Goal: Information Seeking & Learning: Learn about a topic

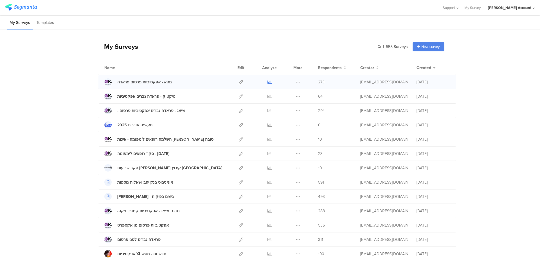
click at [268, 81] on icon at bounding box center [269, 82] width 4 height 4
click at [267, 95] on icon at bounding box center [269, 96] width 4 height 4
click at [267, 152] on icon at bounding box center [269, 154] width 4 height 4
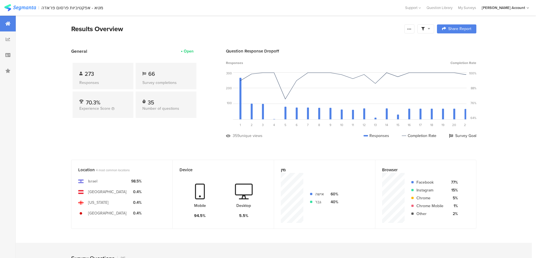
click at [428, 29] on span at bounding box center [425, 28] width 9 height 5
click at [458, 42] on div "Complete Responses Only" at bounding box center [428, 44] width 70 height 15
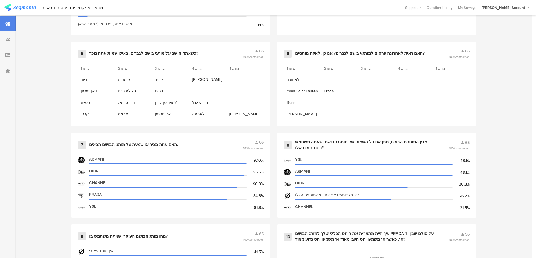
scroll to position [450, 0]
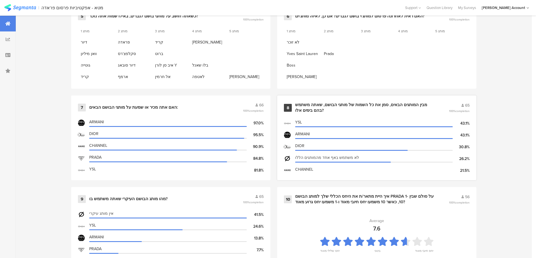
click at [336, 105] on div "מבין המותגים הבאים, סמן את כל השמות של מותגי הבושם, שאתה משתמש בהם בימים אלו?" at bounding box center [365, 107] width 140 height 11
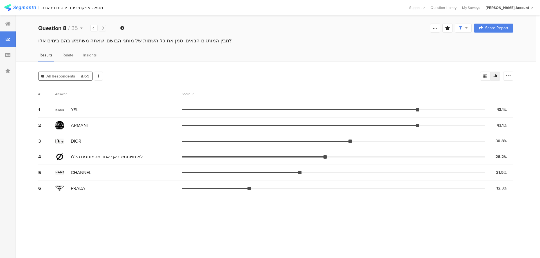
click at [103, 28] on icon at bounding box center [102, 28] width 3 height 4
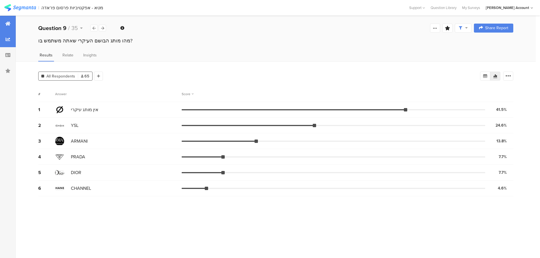
click at [8, 23] on icon at bounding box center [7, 23] width 5 height 4
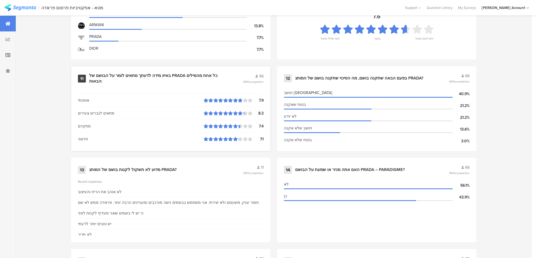
scroll to position [675, 0]
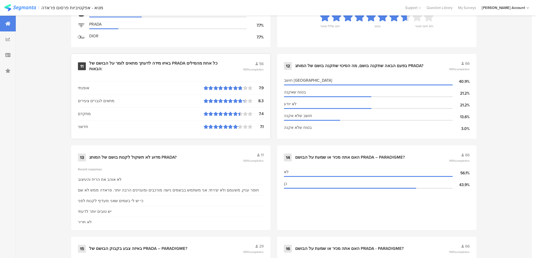
click at [200, 65] on div "באיזו מידה לדעתך מתאים לומר על הבושם של PRADA כל אחת מהמילים הבאות:" at bounding box center [159, 66] width 140 height 11
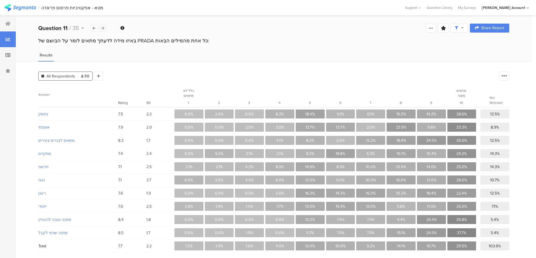
click at [105, 27] on div at bounding box center [102, 28] width 7 height 7
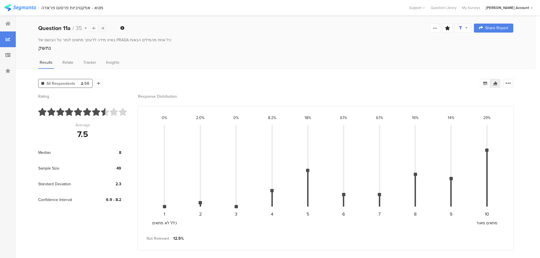
click at [105, 27] on div at bounding box center [102, 28] width 7 height 7
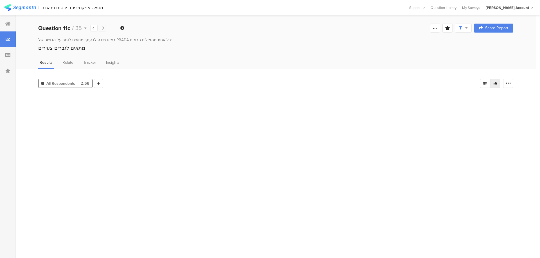
click at [105, 27] on div at bounding box center [102, 28] width 7 height 7
click at [104, 27] on div at bounding box center [102, 28] width 7 height 7
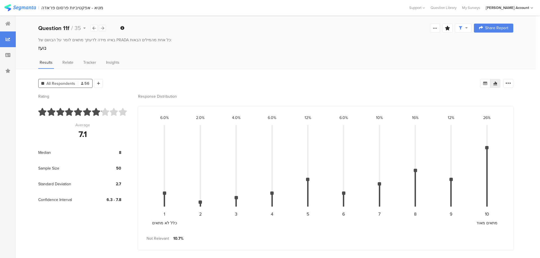
click at [104, 27] on div at bounding box center [102, 28] width 7 height 7
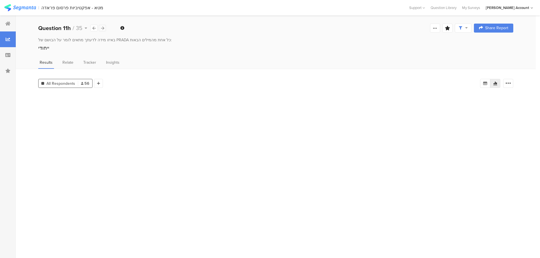
click at [104, 27] on div at bounding box center [102, 28] width 7 height 7
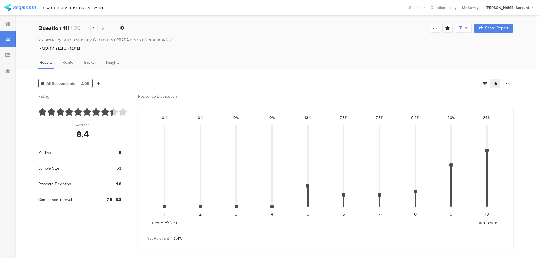
click at [104, 27] on div at bounding box center [102, 28] width 7 height 7
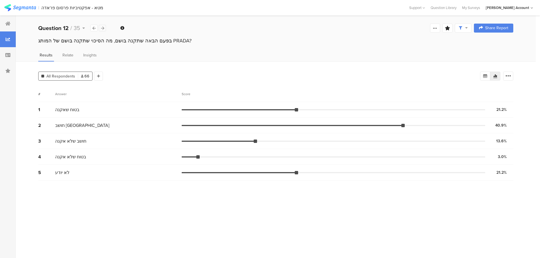
click at [104, 27] on div at bounding box center [102, 28] width 7 height 7
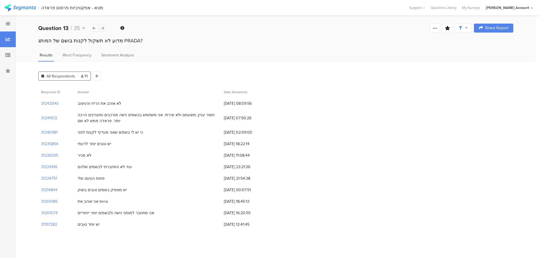
click at [104, 27] on div at bounding box center [102, 28] width 7 height 7
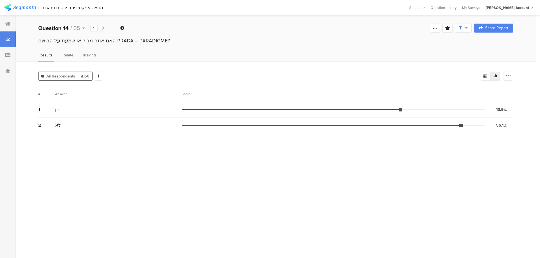
click at [102, 31] on div at bounding box center [102, 28] width 7 height 7
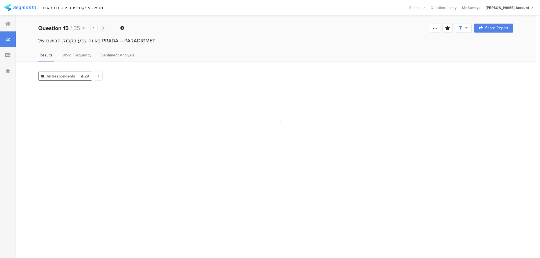
click at [102, 30] on div at bounding box center [102, 28] width 7 height 7
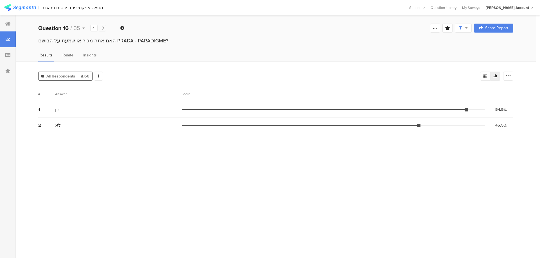
click at [103, 30] on div at bounding box center [102, 28] width 7 height 7
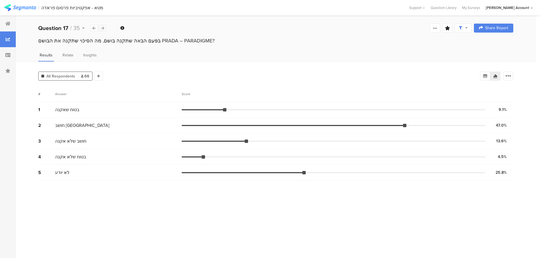
click at [103, 28] on icon at bounding box center [102, 28] width 3 height 4
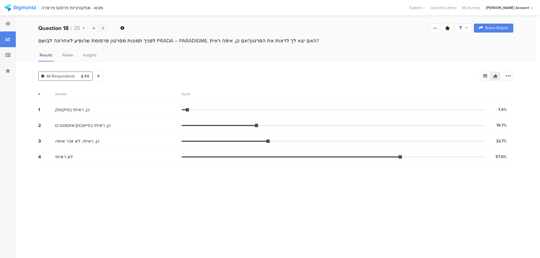
click at [103, 28] on icon at bounding box center [102, 28] width 3 height 4
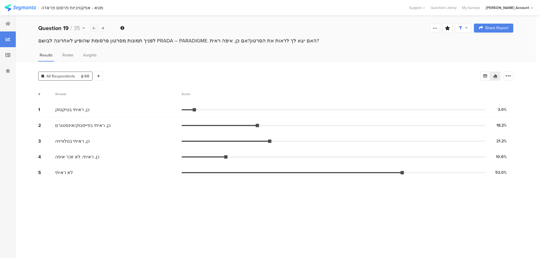
click at [92, 29] on icon at bounding box center [93, 28] width 3 height 4
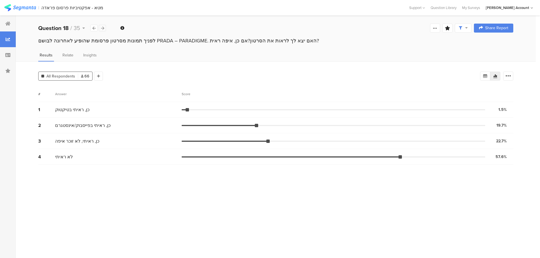
click at [102, 29] on icon at bounding box center [102, 28] width 3 height 4
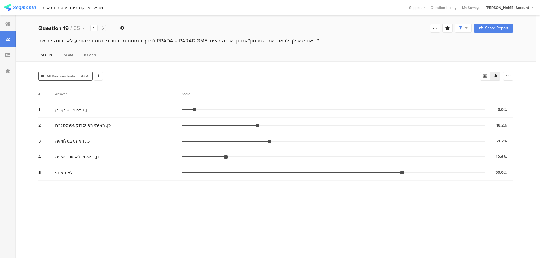
click at [102, 29] on icon at bounding box center [102, 28] width 3 height 4
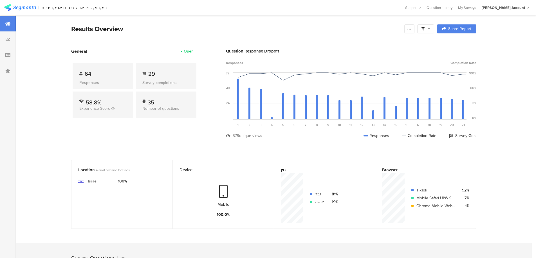
click at [428, 30] on span at bounding box center [425, 28] width 9 height 5
click at [457, 43] on span at bounding box center [454, 44] width 8 height 4
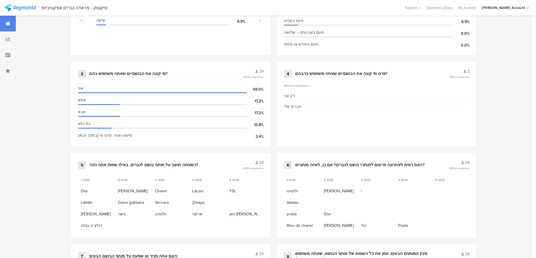
scroll to position [375, 0]
